Goal: Use online tool/utility: Utilize a website feature to perform a specific function

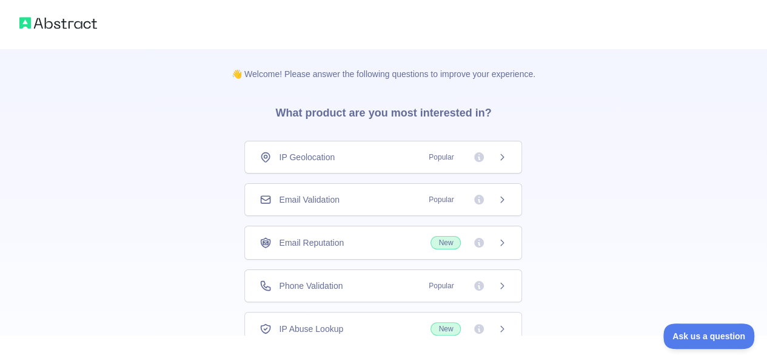
click at [343, 203] on div "Email Validation Popular" at bounding box center [383, 200] width 247 height 12
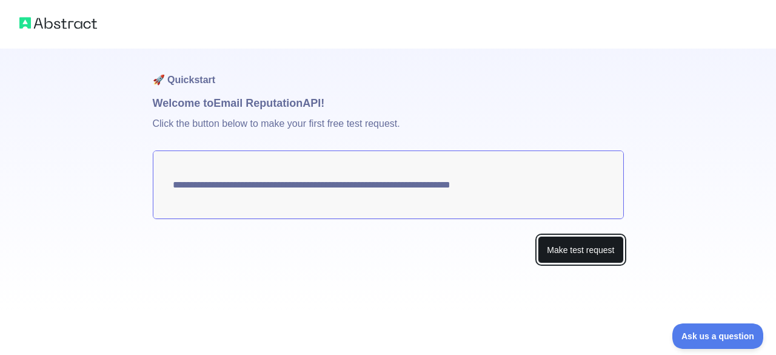
click at [610, 247] on button "Make test request" at bounding box center [581, 249] width 86 height 27
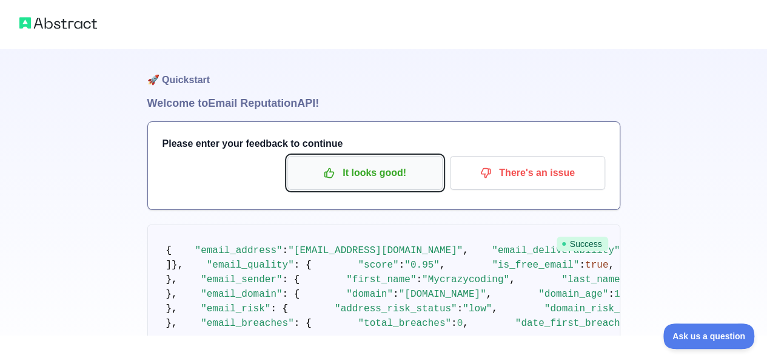
click at [391, 172] on p "It looks good!" at bounding box center [365, 173] width 137 height 21
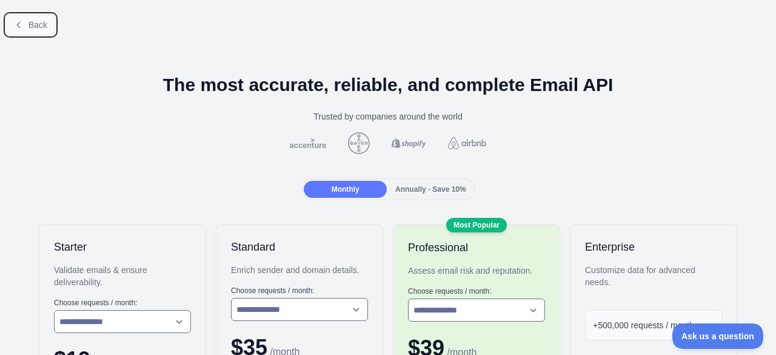
click at [44, 28] on span "Back" at bounding box center [38, 25] width 19 height 10
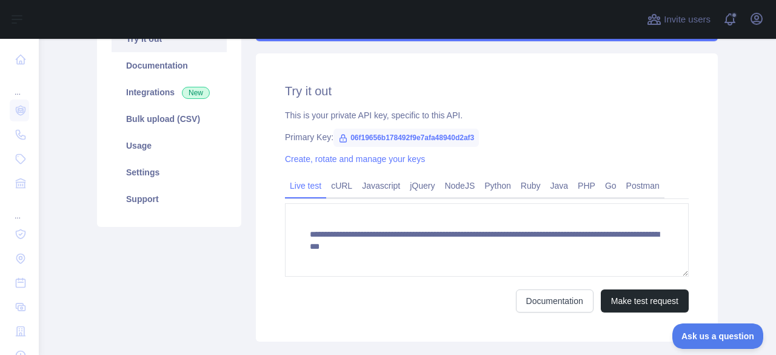
scroll to position [146, 0]
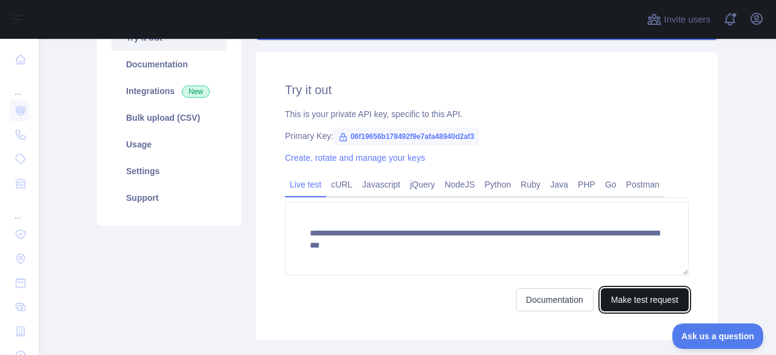
click at [628, 297] on button "Make test request" at bounding box center [645, 299] width 88 height 23
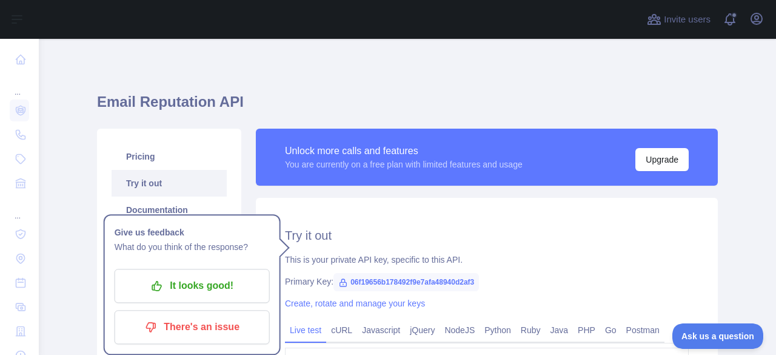
scroll to position [117, 0]
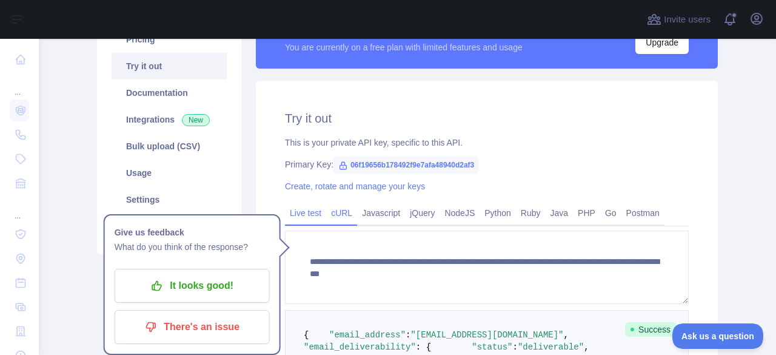
click at [349, 210] on link "cURL" at bounding box center [341, 212] width 31 height 19
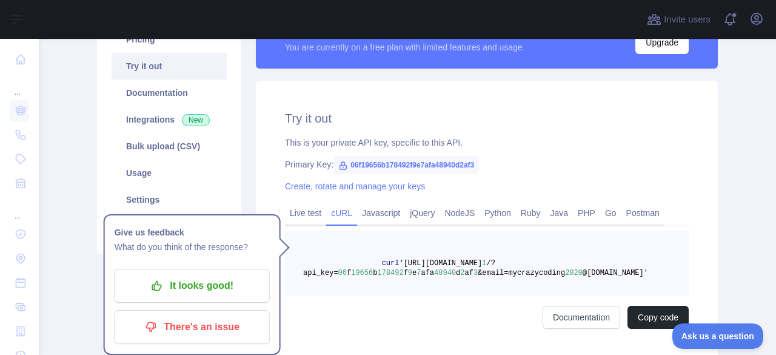
scroll to position [147, 0]
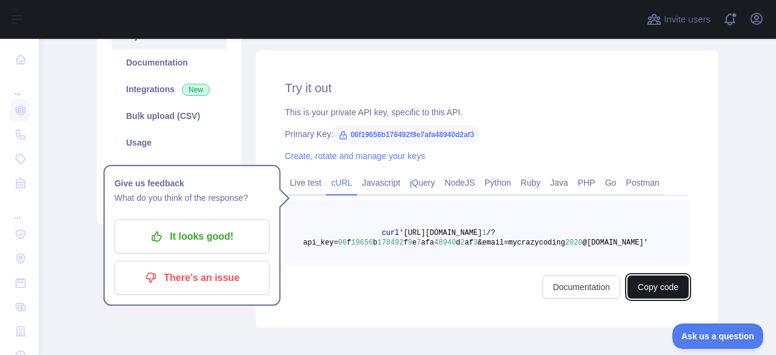
click at [656, 283] on button "Copy code" at bounding box center [658, 286] width 61 height 23
click at [741, 99] on main "Email Reputation API Pricing Try it out Documentation Integrations New Bulk upl…" at bounding box center [408, 197] width 738 height 316
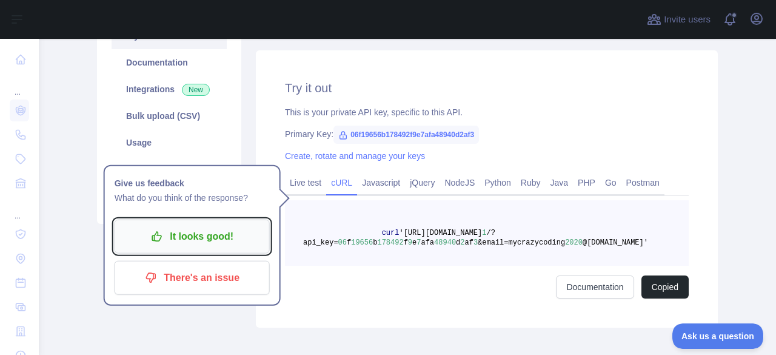
click at [232, 232] on p "It looks good!" at bounding box center [192, 236] width 137 height 21
